Goal: Entertainment & Leisure: Consume media (video, audio)

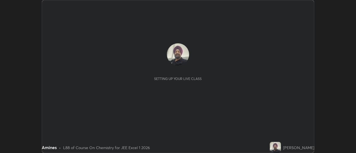
scroll to position [153, 355]
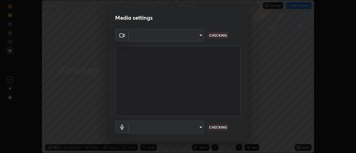
type input "17f3146ffc408401482da091302dd484cdfe799ef6154e21a3a5c8c08ece1141"
type input "5df071af9b7112bf09dcb182c88e92d2198889dd10ad8514bfa031c6826bb881"
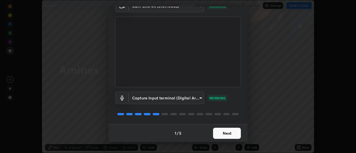
click at [223, 132] on button "Next" at bounding box center [227, 133] width 28 height 11
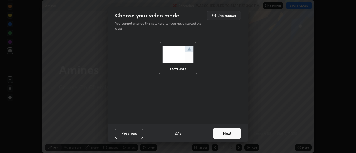
scroll to position [0, 0]
click at [224, 132] on button "Next" at bounding box center [227, 133] width 28 height 11
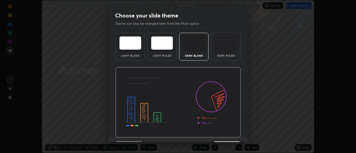
scroll to position [14, 0]
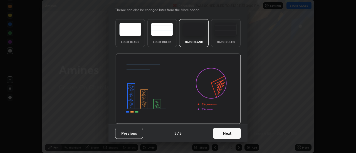
click at [221, 131] on button "Next" at bounding box center [227, 133] width 28 height 11
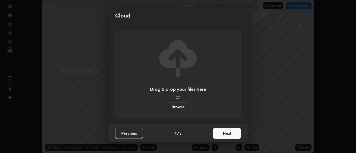
click at [223, 132] on button "Next" at bounding box center [227, 133] width 28 height 11
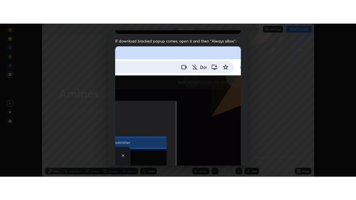
scroll to position [143, 0]
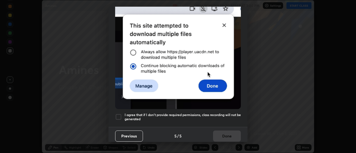
click at [118, 114] on div at bounding box center [118, 117] width 7 height 7
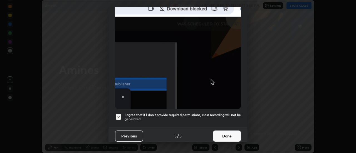
click at [223, 131] on button "Done" at bounding box center [227, 136] width 28 height 11
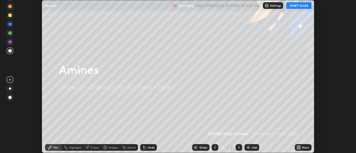
click at [254, 148] on div "Add" at bounding box center [254, 147] width 5 height 3
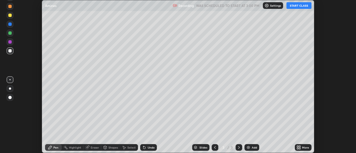
click at [297, 146] on icon at bounding box center [298, 147] width 4 height 4
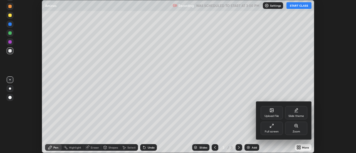
click at [276, 124] on div "Full screen" at bounding box center [271, 128] width 22 height 13
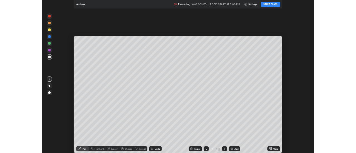
scroll to position [200, 356]
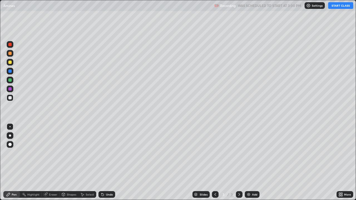
click at [339, 8] on button "START CLASS" at bounding box center [340, 5] width 25 height 7
click at [101, 153] on icon at bounding box center [101, 193] width 1 height 1
click at [248, 153] on img at bounding box center [248, 194] width 4 height 4
click at [111, 153] on div "Undo" at bounding box center [109, 194] width 7 height 3
click at [250, 153] on img at bounding box center [248, 194] width 4 height 4
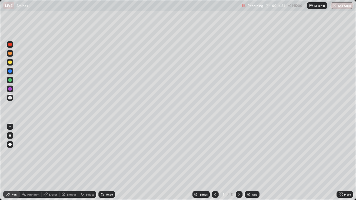
click at [249, 153] on img at bounding box center [248, 194] width 4 height 4
click at [254, 153] on div "Add" at bounding box center [254, 194] width 5 height 3
click at [248, 153] on img at bounding box center [248, 194] width 4 height 4
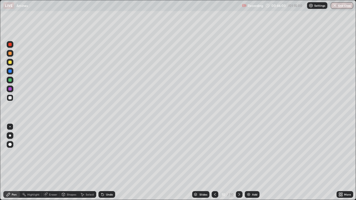
click at [106, 153] on div "Undo" at bounding box center [109, 194] width 7 height 3
click at [248, 153] on img at bounding box center [248, 194] width 4 height 4
click at [102, 153] on icon at bounding box center [102, 195] width 2 height 2
click at [105, 153] on div "Undo" at bounding box center [106, 194] width 17 height 7
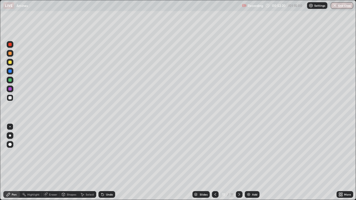
click at [106, 153] on div "Undo" at bounding box center [109, 194] width 7 height 3
click at [105, 153] on div "Undo" at bounding box center [106, 194] width 17 height 7
click at [104, 153] on div "Undo" at bounding box center [106, 194] width 17 height 7
click at [11, 63] on div at bounding box center [9, 62] width 3 height 3
click at [12, 99] on div at bounding box center [10, 97] width 7 height 7
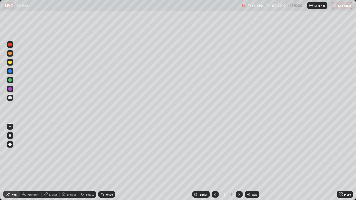
click at [248, 153] on img at bounding box center [248, 194] width 4 height 4
click at [107, 153] on div "Undo" at bounding box center [109, 194] width 7 height 3
click at [248, 153] on img at bounding box center [248, 194] width 4 height 4
click at [252, 153] on div "Add" at bounding box center [254, 194] width 5 height 3
click at [111, 153] on div "Undo" at bounding box center [109, 194] width 7 height 3
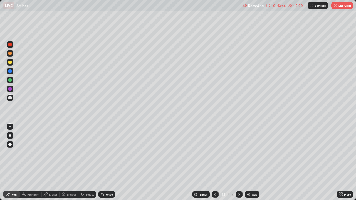
click at [334, 6] on img "button" at bounding box center [335, 5] width 4 height 4
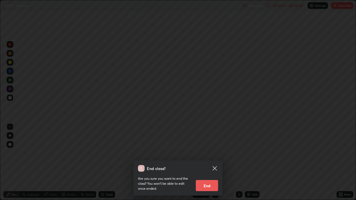
click at [203, 153] on button "End" at bounding box center [207, 185] width 22 height 11
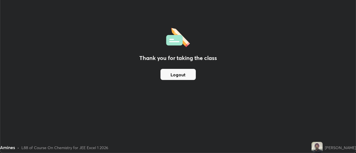
scroll to position [27639, 27436]
